Goal: Task Accomplishment & Management: Manage account settings

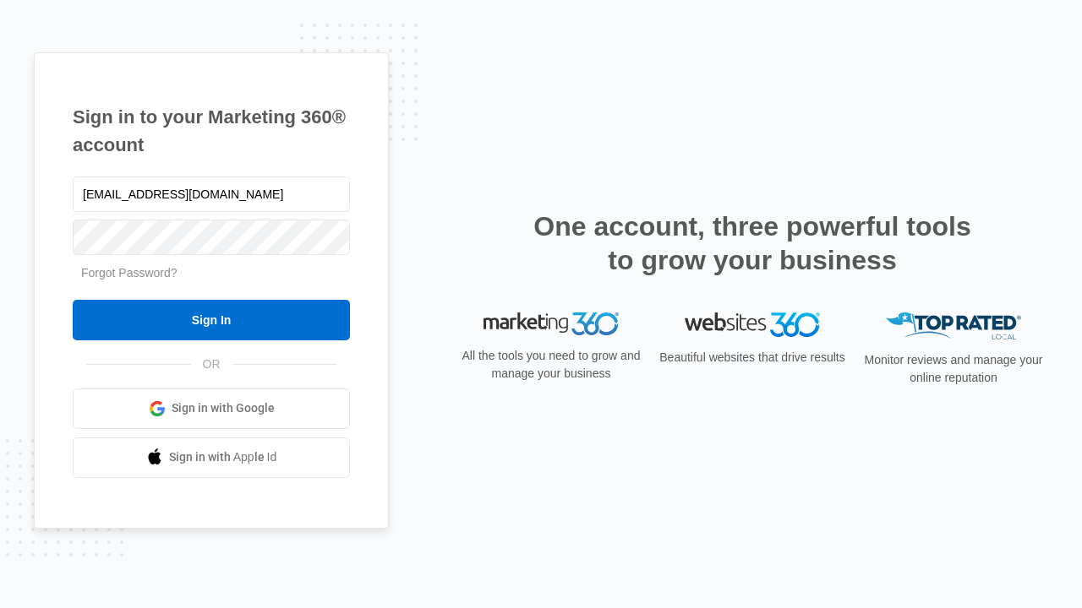
type input "[EMAIL_ADDRESS][DOMAIN_NAME]"
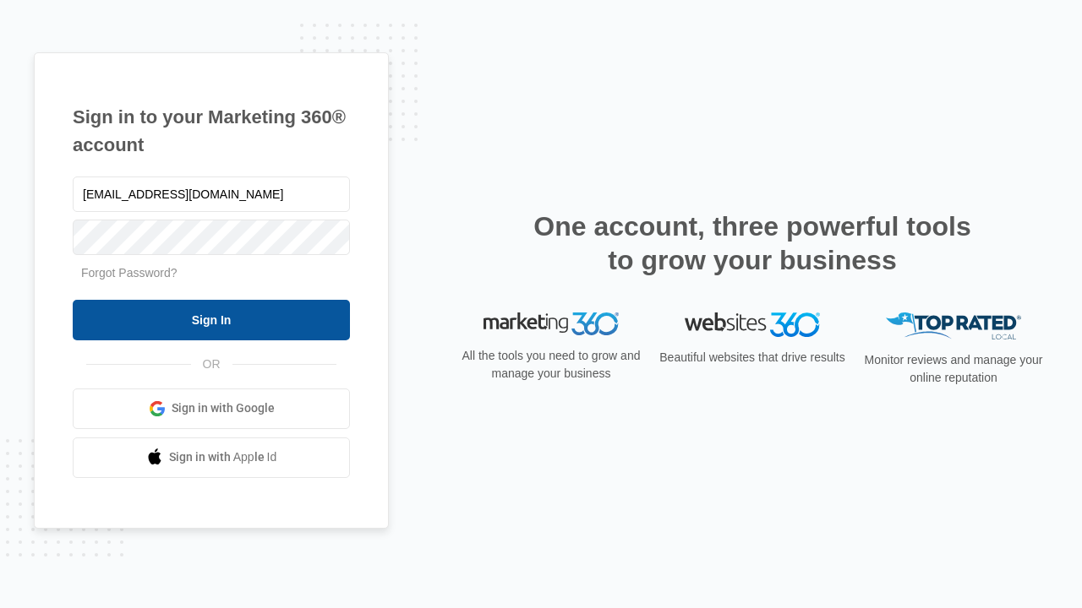
click at [211, 319] on input "Sign In" at bounding box center [211, 320] width 277 height 41
